Goal: Task Accomplishment & Management: Manage account settings

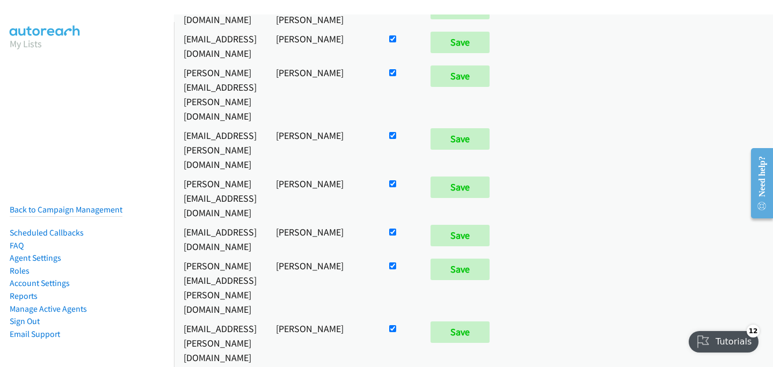
scroll to position [4709, 0]
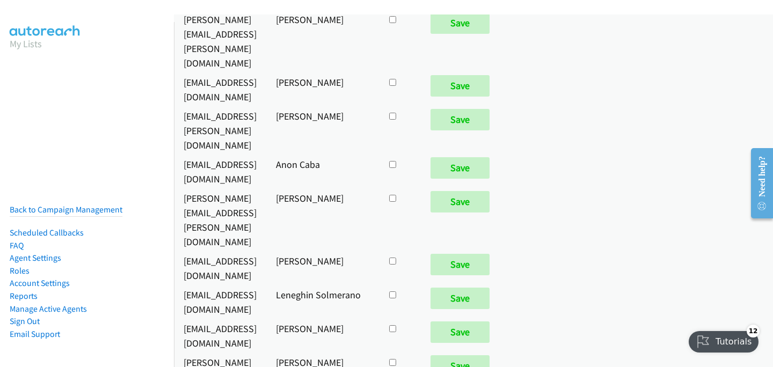
checkbox input "true"
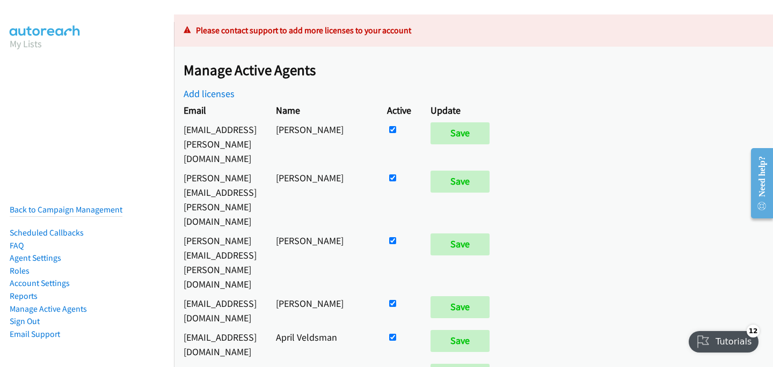
click at [396, 132] on input "checkbox" at bounding box center [392, 129] width 7 height 7
click at [396, 131] on input "checkbox" at bounding box center [392, 129] width 7 height 7
checkbox input "false"
click at [490, 135] on input "Save" at bounding box center [460, 132] width 59 height 21
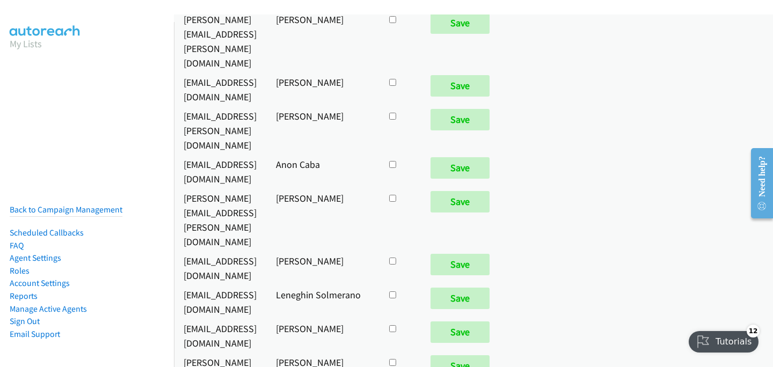
scroll to position [4709, 0]
checkbox input "true"
